Goal: Task Accomplishment & Management: Complete application form

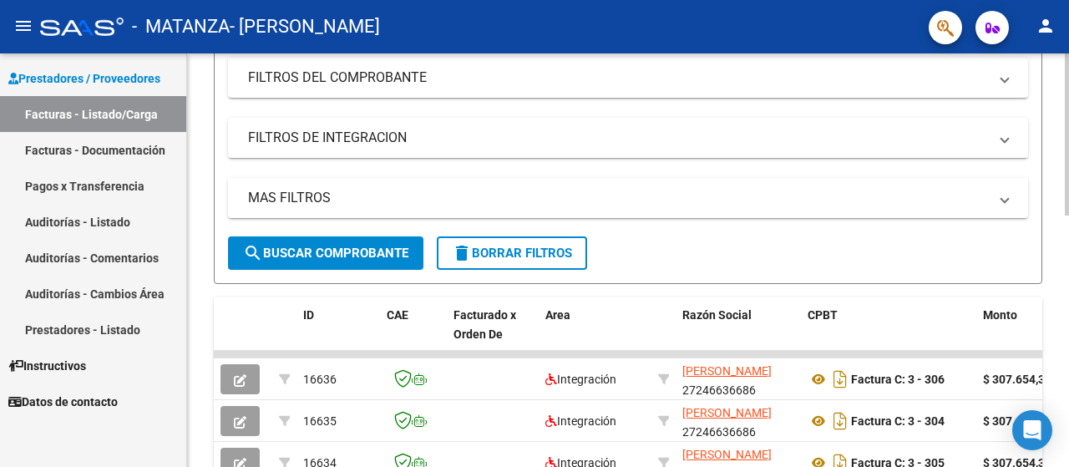
scroll to position [334, 0]
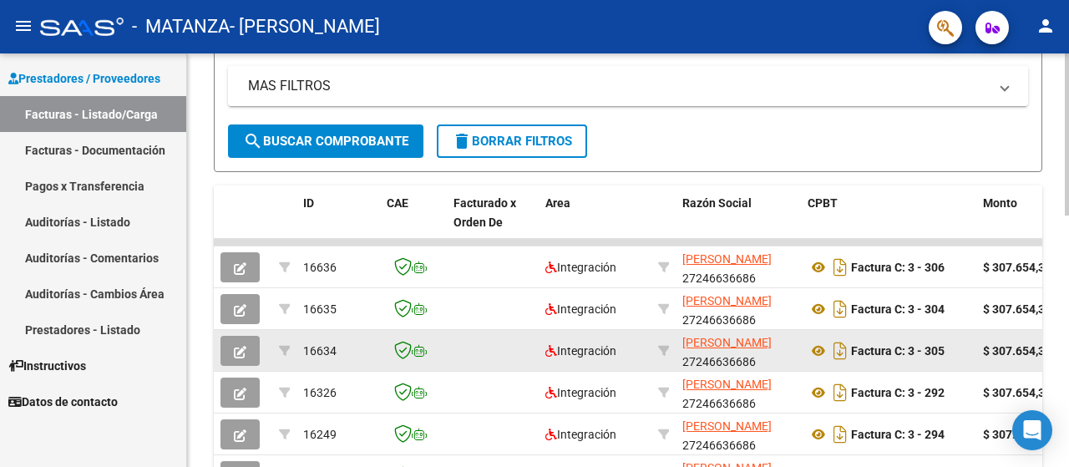
click at [233, 353] on button "button" at bounding box center [239, 351] width 39 height 30
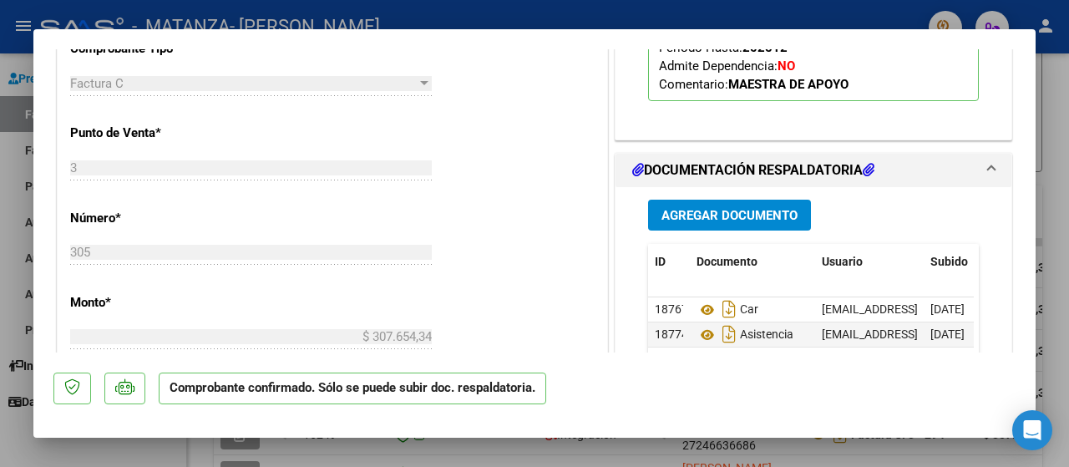
scroll to position [779, 0]
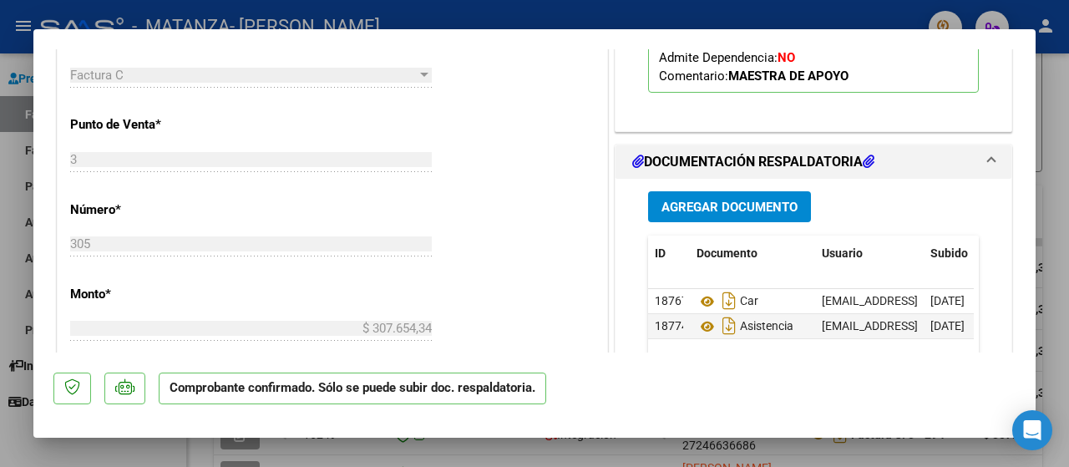
click at [0, 322] on div at bounding box center [534, 233] width 1069 height 467
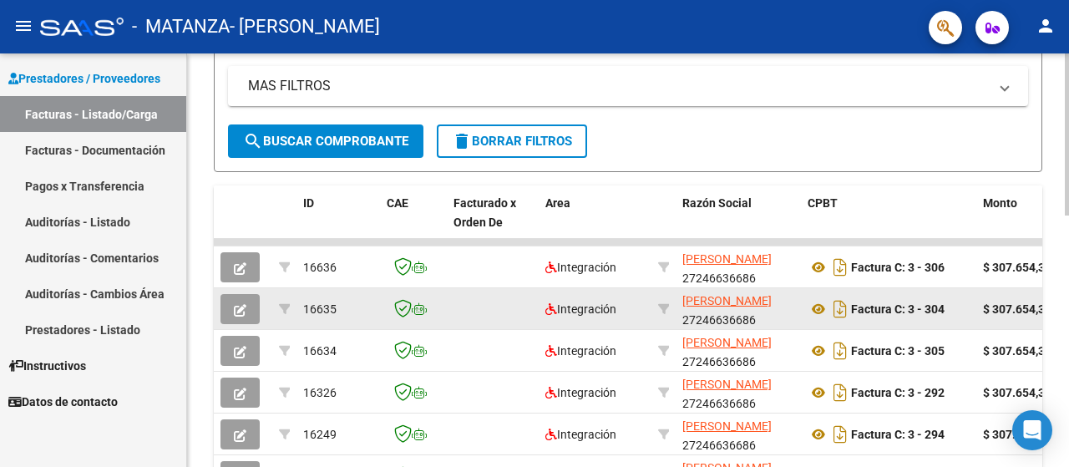
click at [234, 311] on icon "button" at bounding box center [240, 310] width 13 height 13
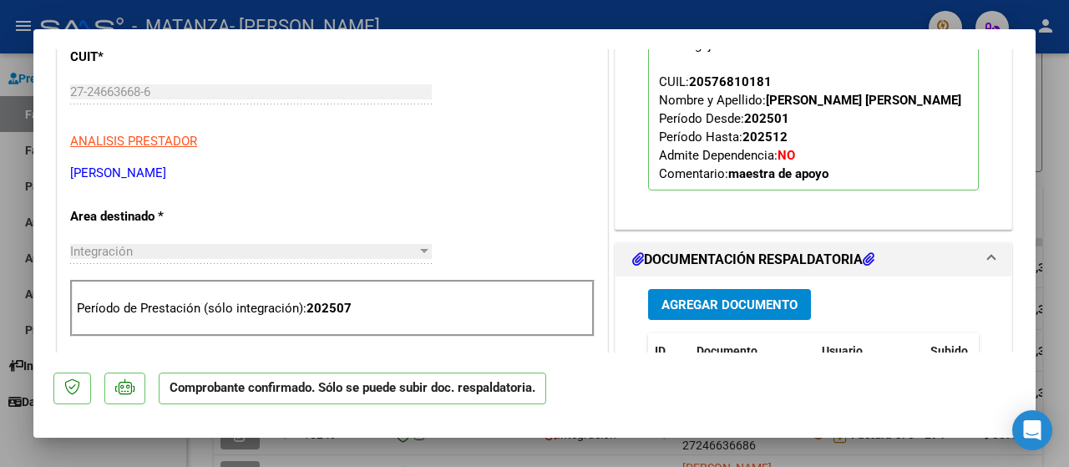
scroll to position [495, 0]
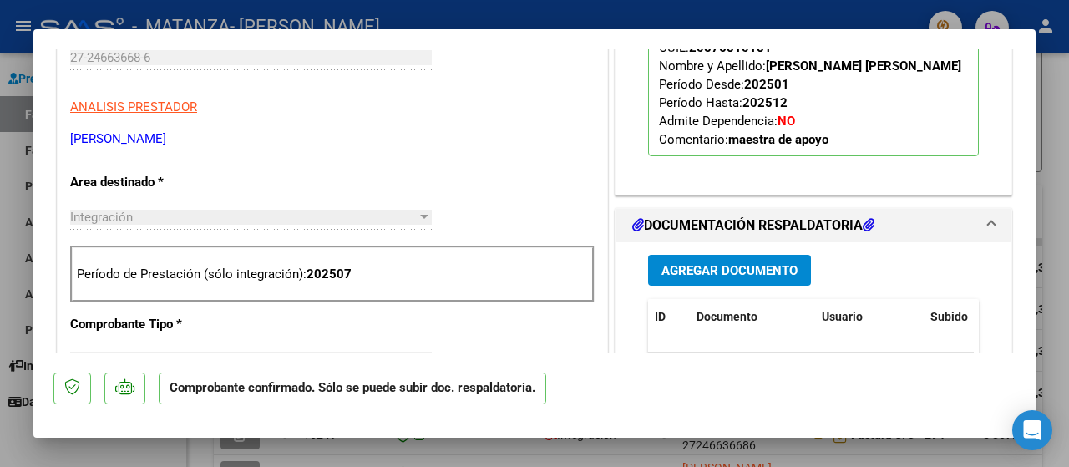
click at [8, 333] on div at bounding box center [534, 233] width 1069 height 467
type input "$ 0,00"
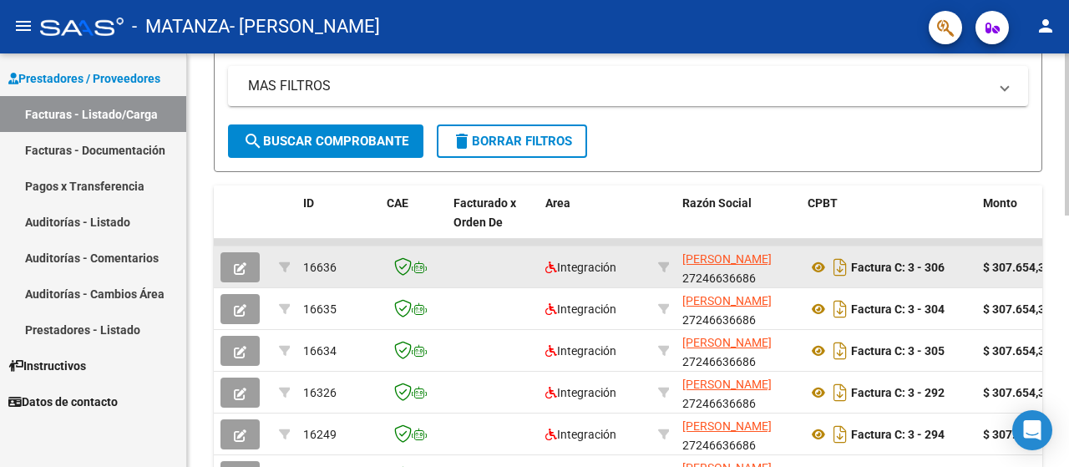
click at [238, 263] on icon "button" at bounding box center [240, 268] width 13 height 13
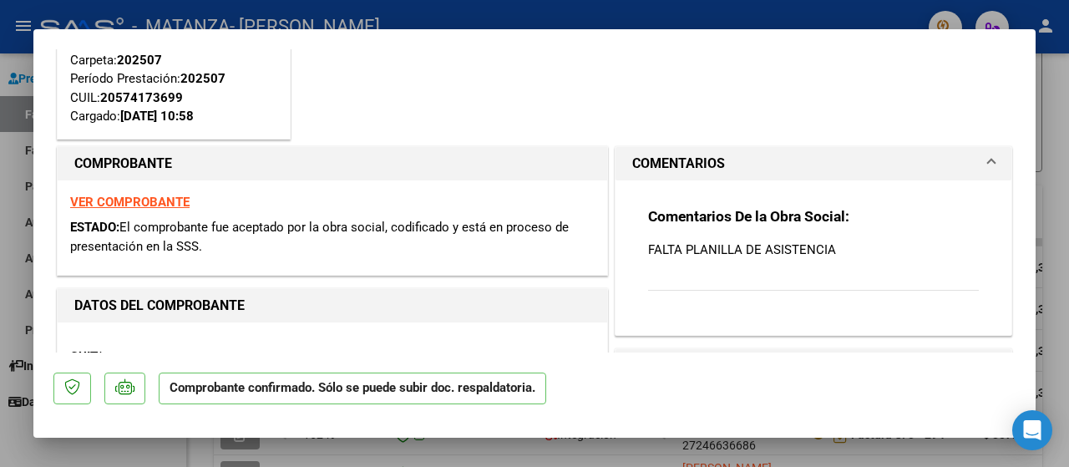
scroll to position [0, 0]
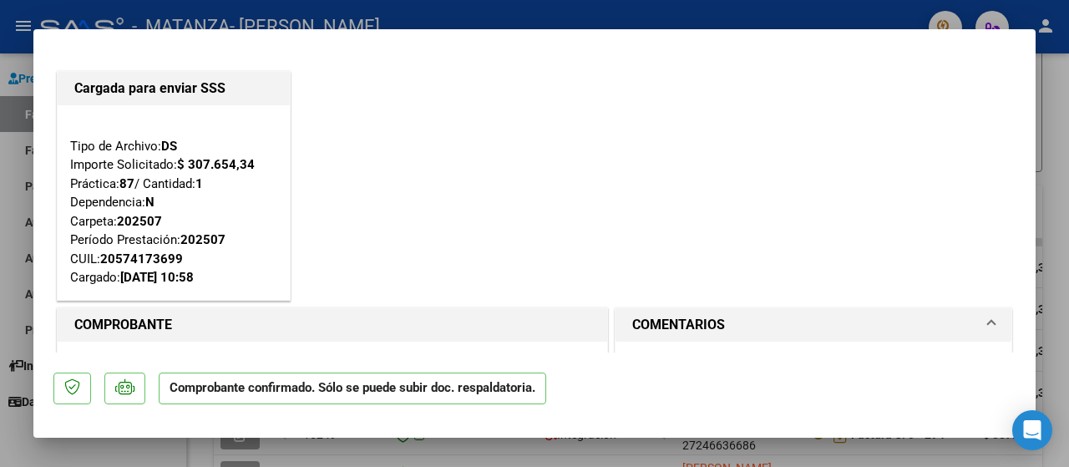
click at [13, 272] on div at bounding box center [534, 233] width 1069 height 467
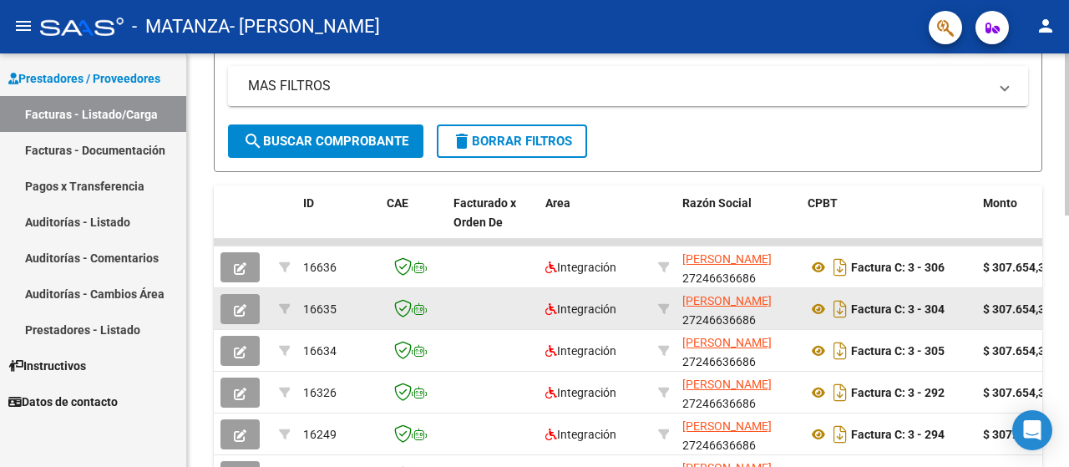
click at [240, 304] on icon "button" at bounding box center [240, 310] width 13 height 13
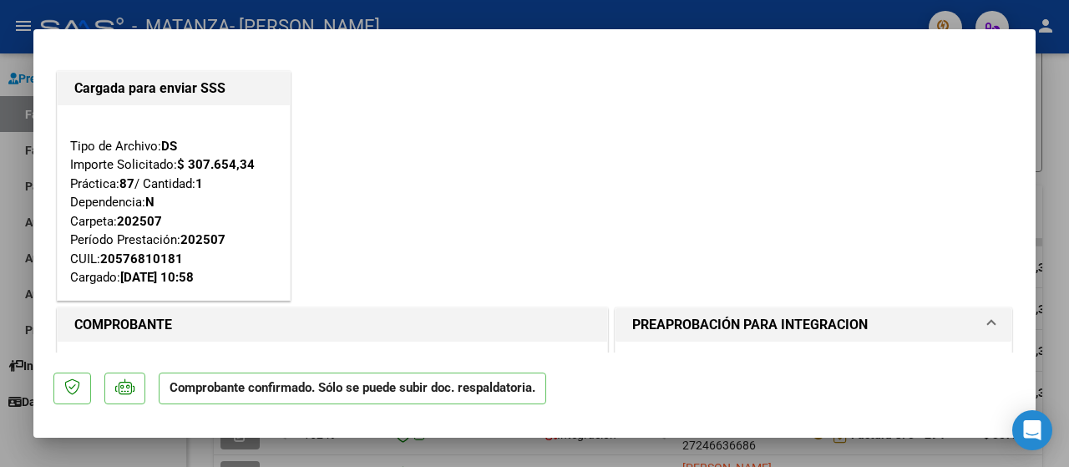
scroll to position [161, 0]
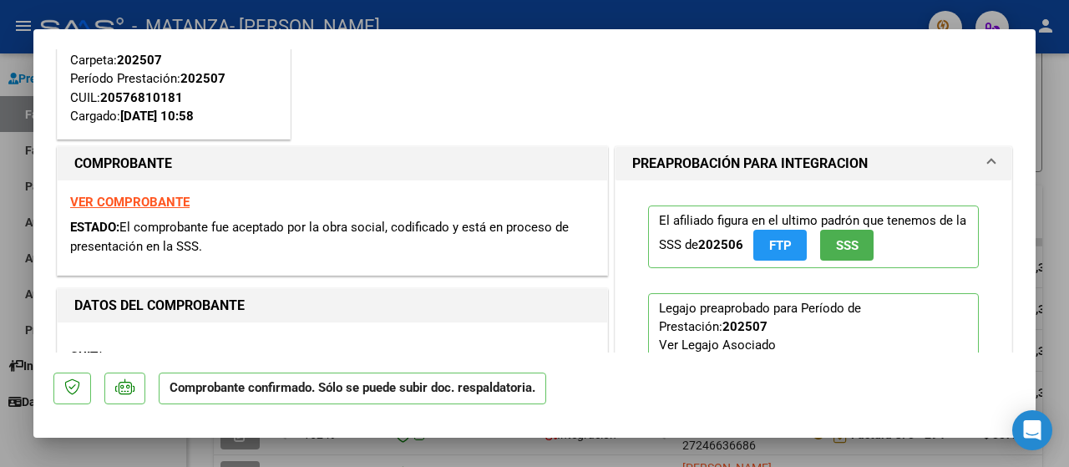
click at [15, 250] on div at bounding box center [534, 233] width 1069 height 467
type input "$ 0,00"
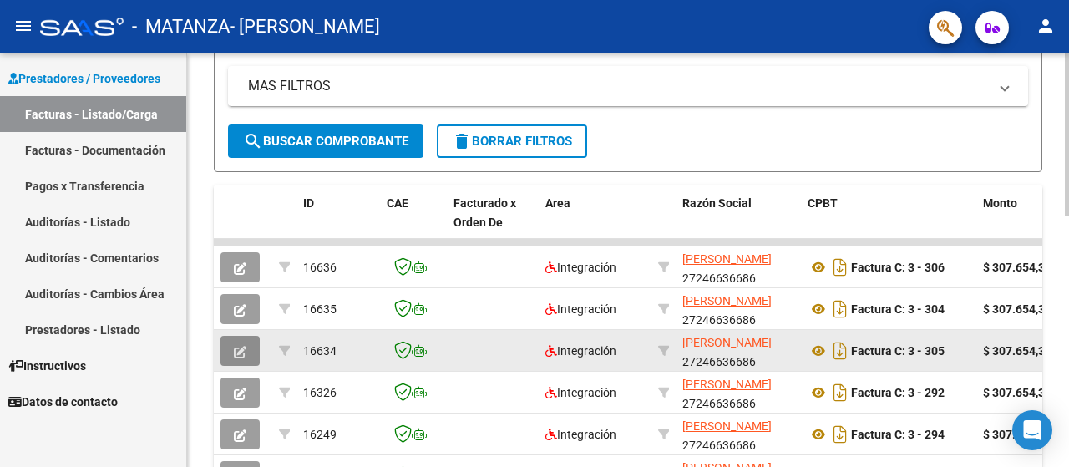
click at [244, 350] on icon "button" at bounding box center [240, 352] width 13 height 13
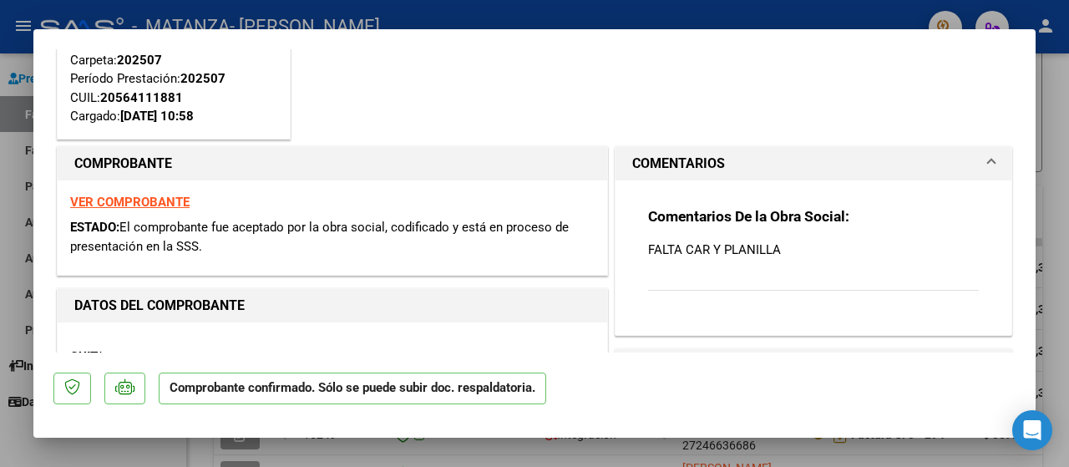
click at [16, 228] on div at bounding box center [534, 233] width 1069 height 467
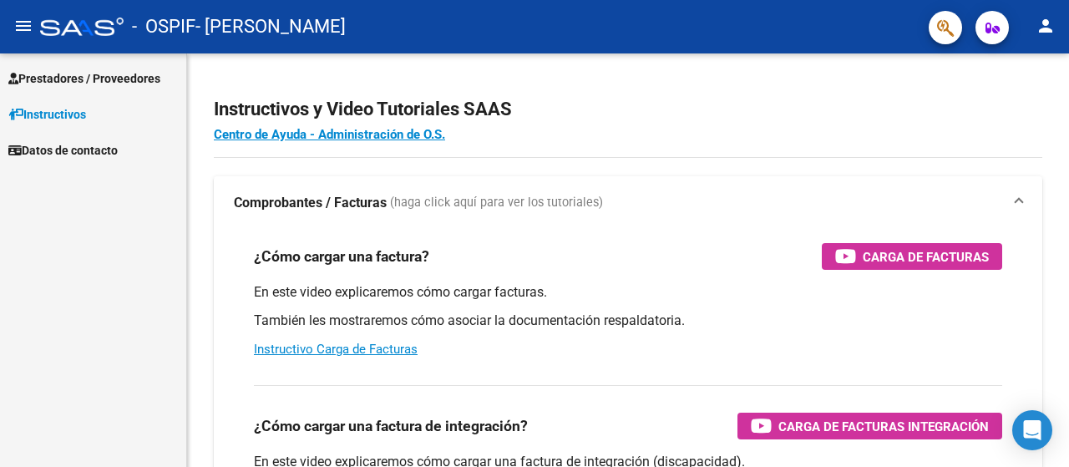
click at [149, 73] on span "Prestadores / Proveedores" at bounding box center [84, 78] width 152 height 18
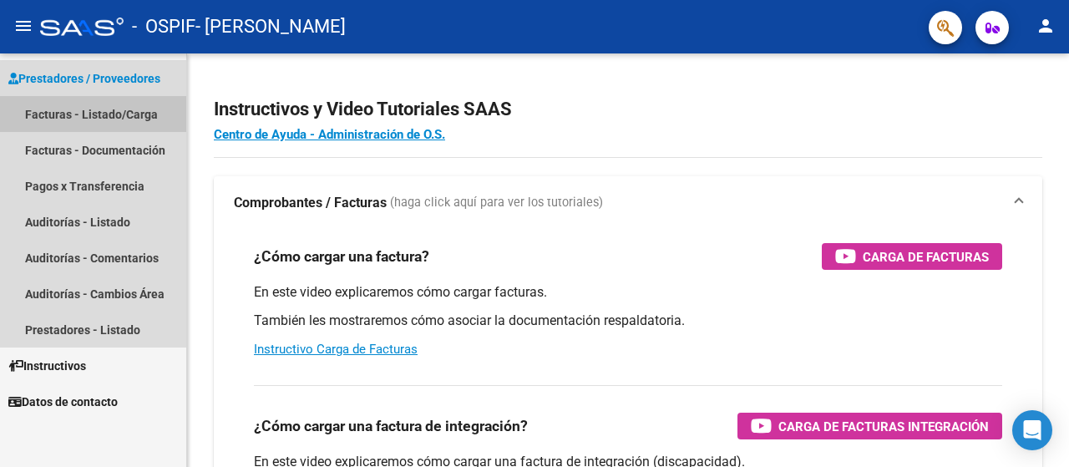
click at [119, 113] on link "Facturas - Listado/Carga" at bounding box center [93, 114] width 186 height 36
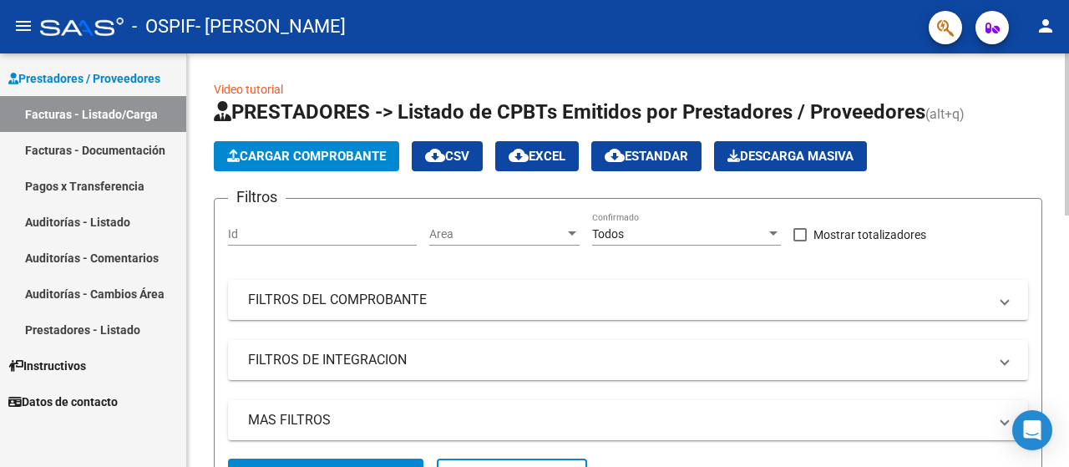
scroll to position [428, 0]
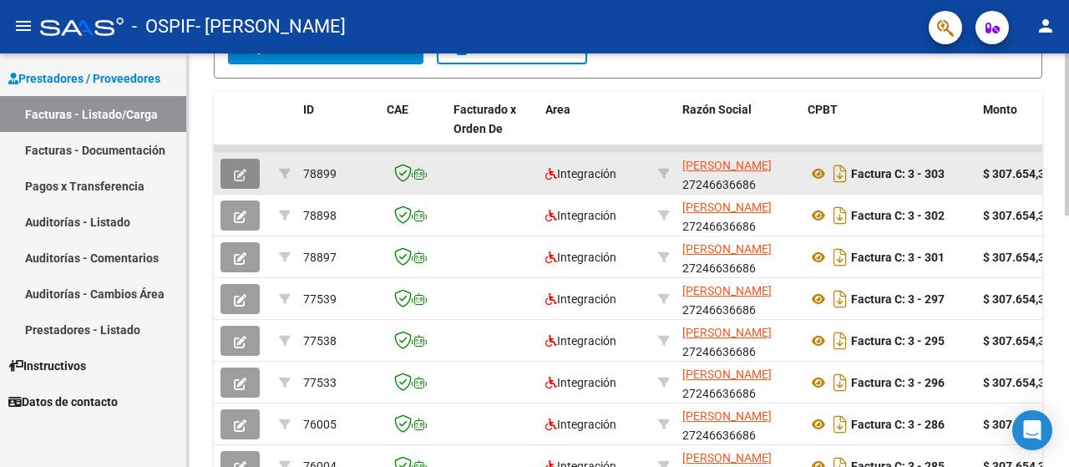
click at [236, 166] on span "button" at bounding box center [240, 173] width 13 height 15
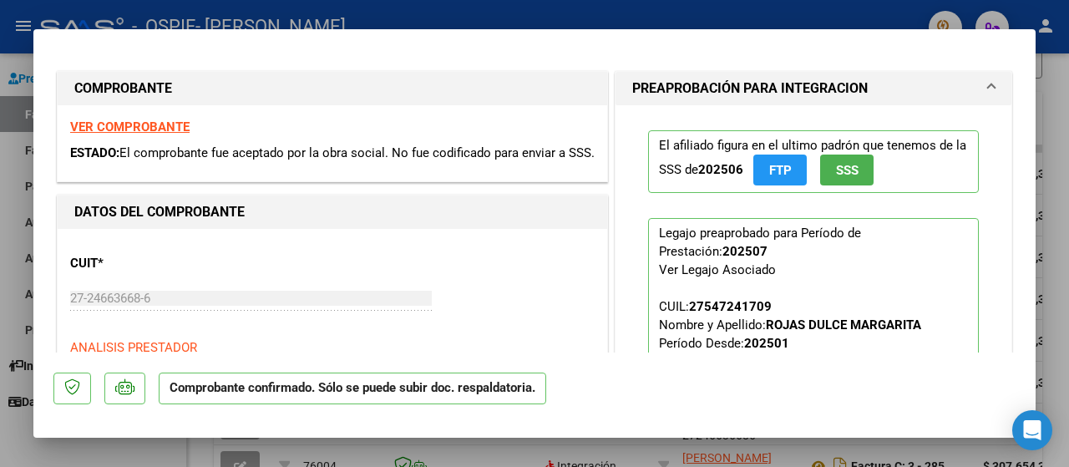
click at [5, 281] on div at bounding box center [534, 233] width 1069 height 467
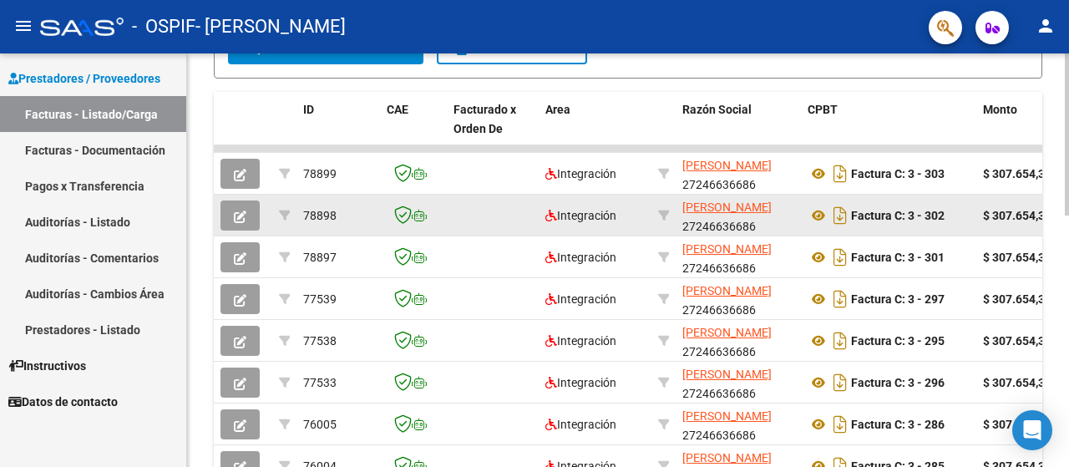
click at [252, 205] on button "button" at bounding box center [239, 215] width 39 height 30
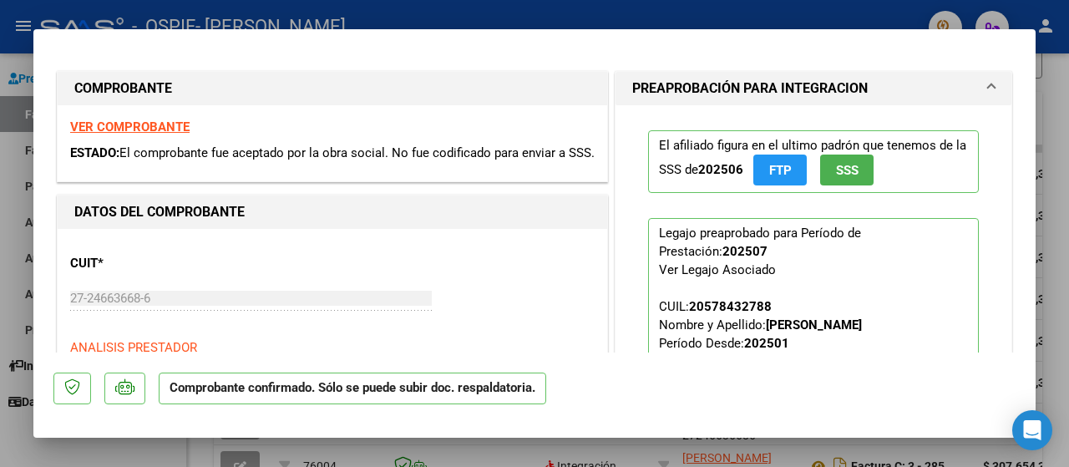
click at [2, 275] on div at bounding box center [534, 233] width 1069 height 467
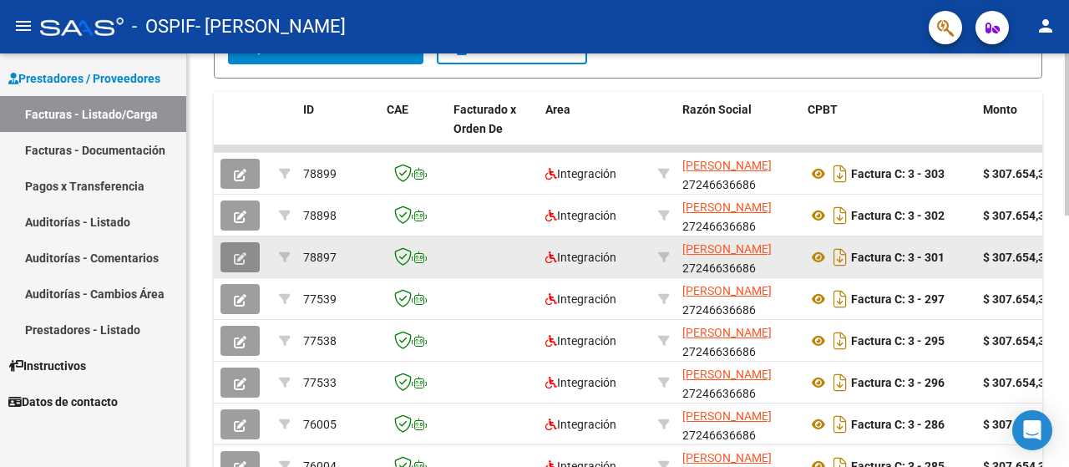
click at [241, 259] on icon "button" at bounding box center [240, 258] width 13 height 13
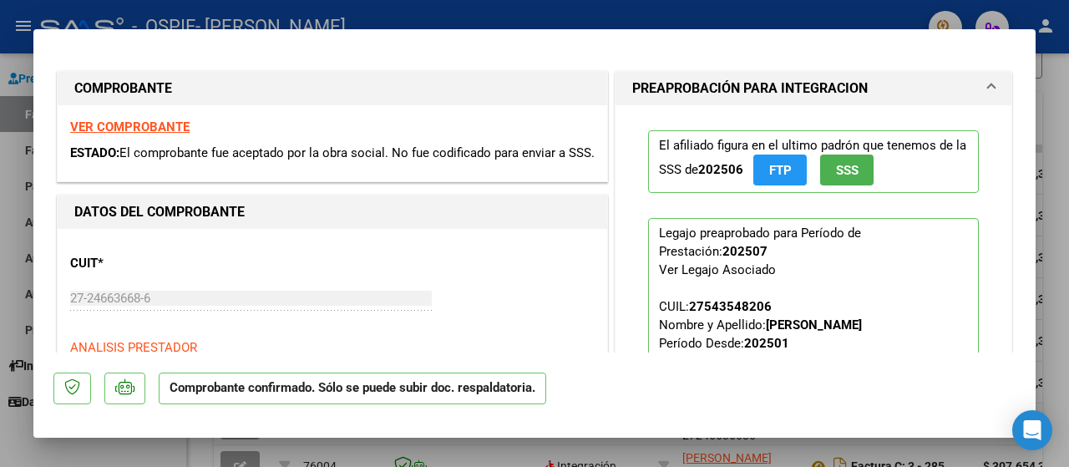
click at [5, 263] on div at bounding box center [534, 233] width 1069 height 467
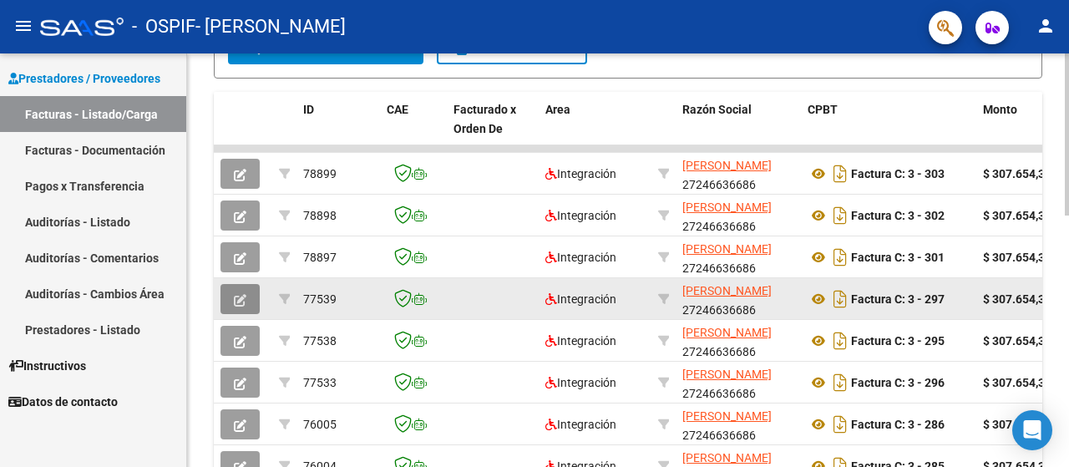
click at [242, 308] on button "button" at bounding box center [239, 299] width 39 height 30
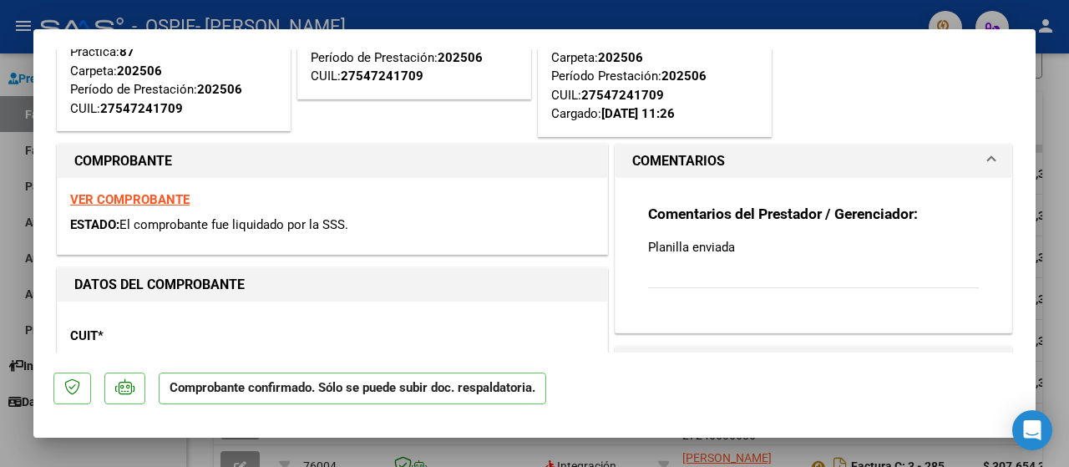
scroll to position [0, 0]
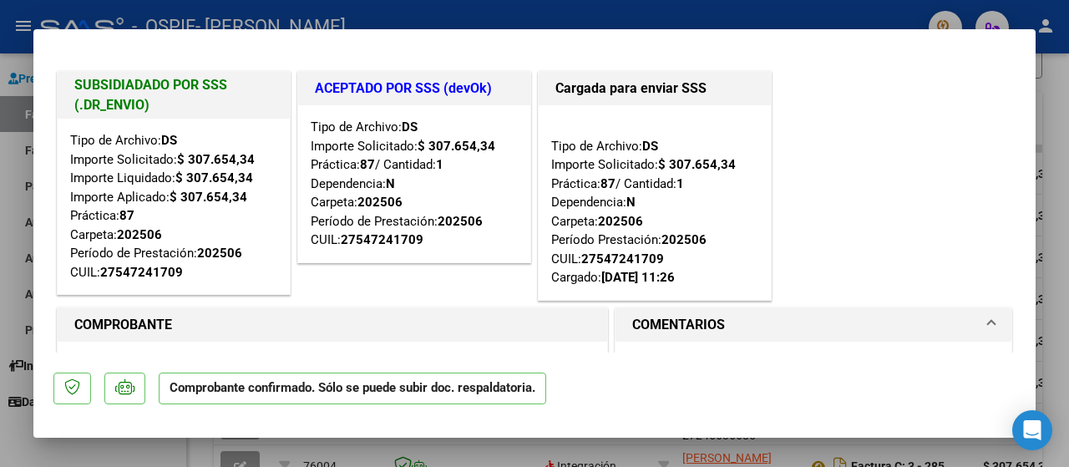
click at [7, 240] on div at bounding box center [534, 233] width 1069 height 467
